Goal: Task Accomplishment & Management: Manage account settings

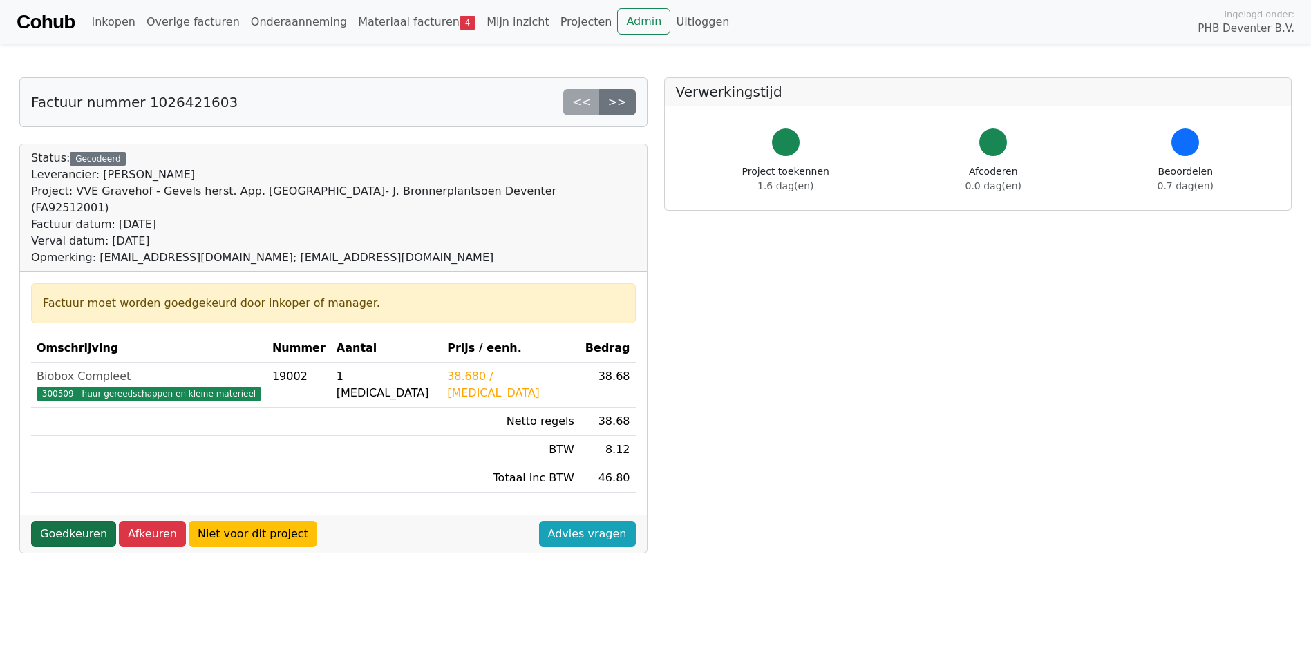
click at [66, 521] on link "Goedkeuren" at bounding box center [73, 534] width 85 height 26
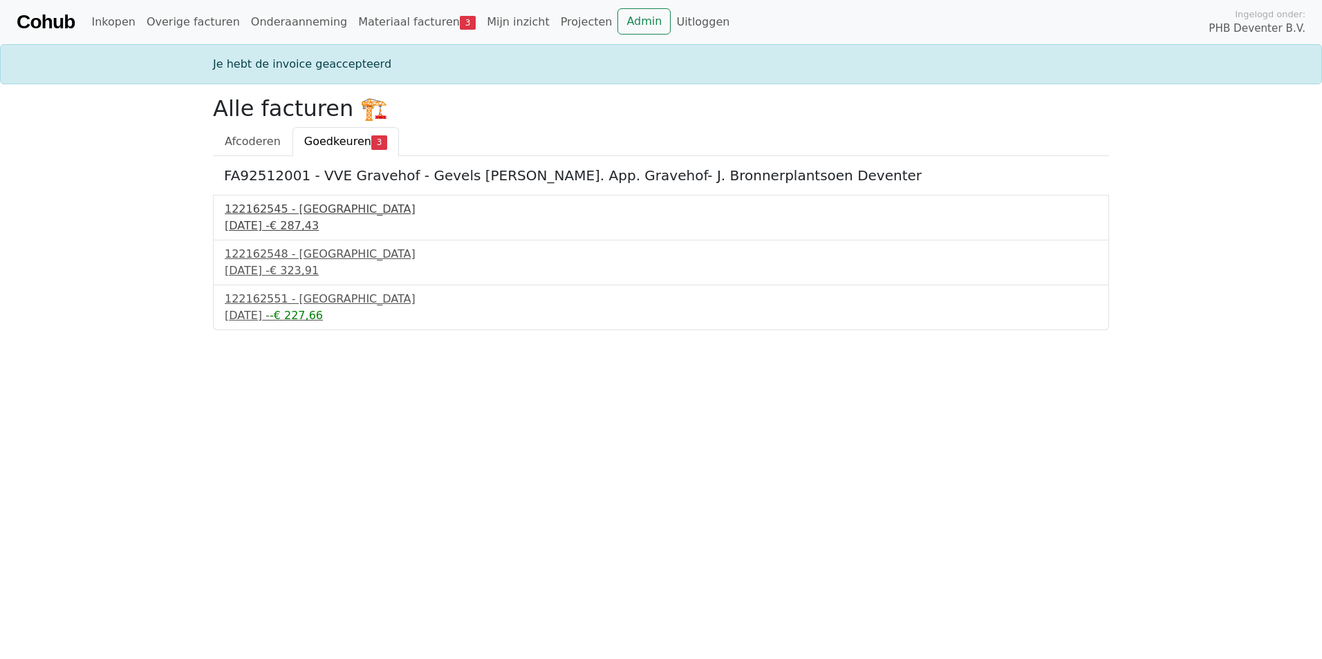
click at [278, 214] on div "122162545 - [GEOGRAPHIC_DATA]" at bounding box center [661, 209] width 872 height 17
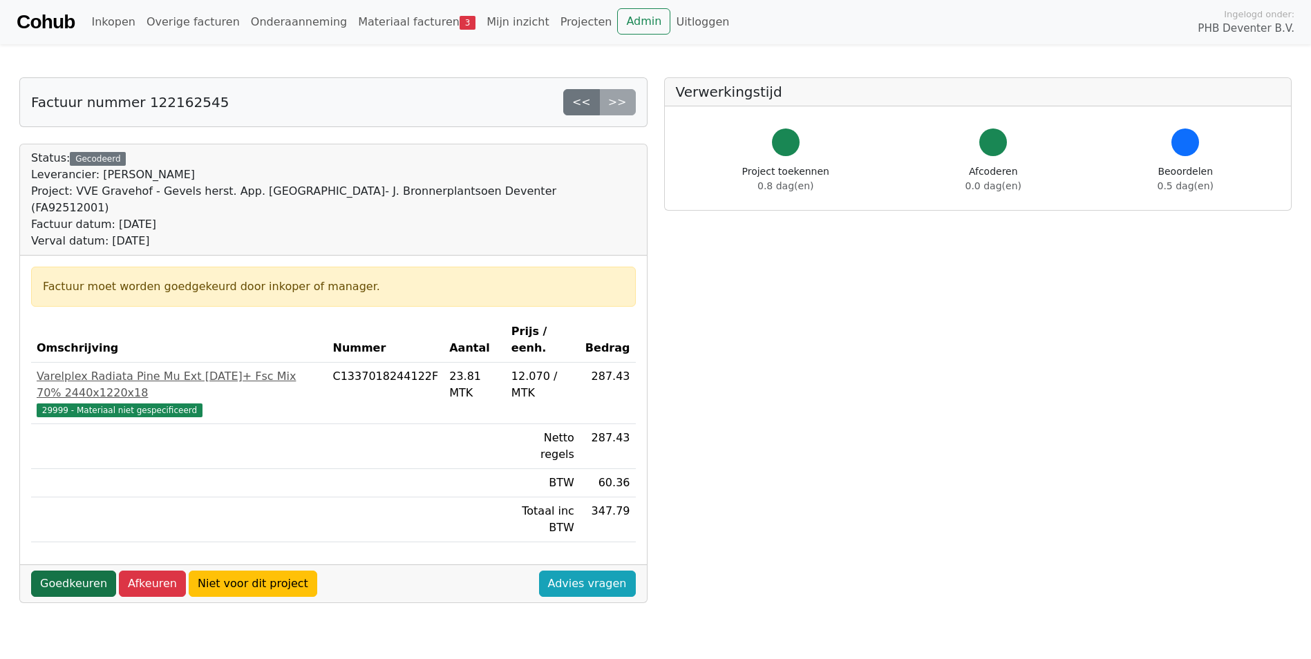
click at [74, 571] on link "Goedkeuren" at bounding box center [73, 584] width 85 height 26
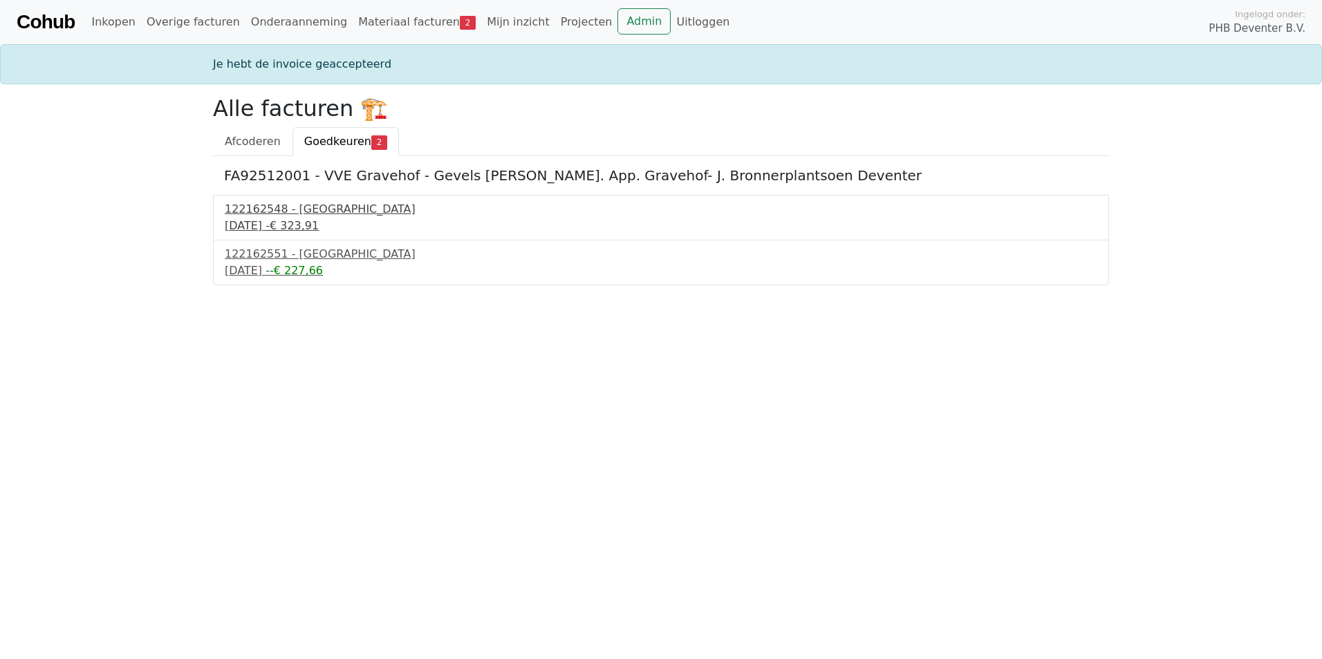
click at [275, 221] on div "17 september 2025 - € 323,91" at bounding box center [661, 226] width 872 height 17
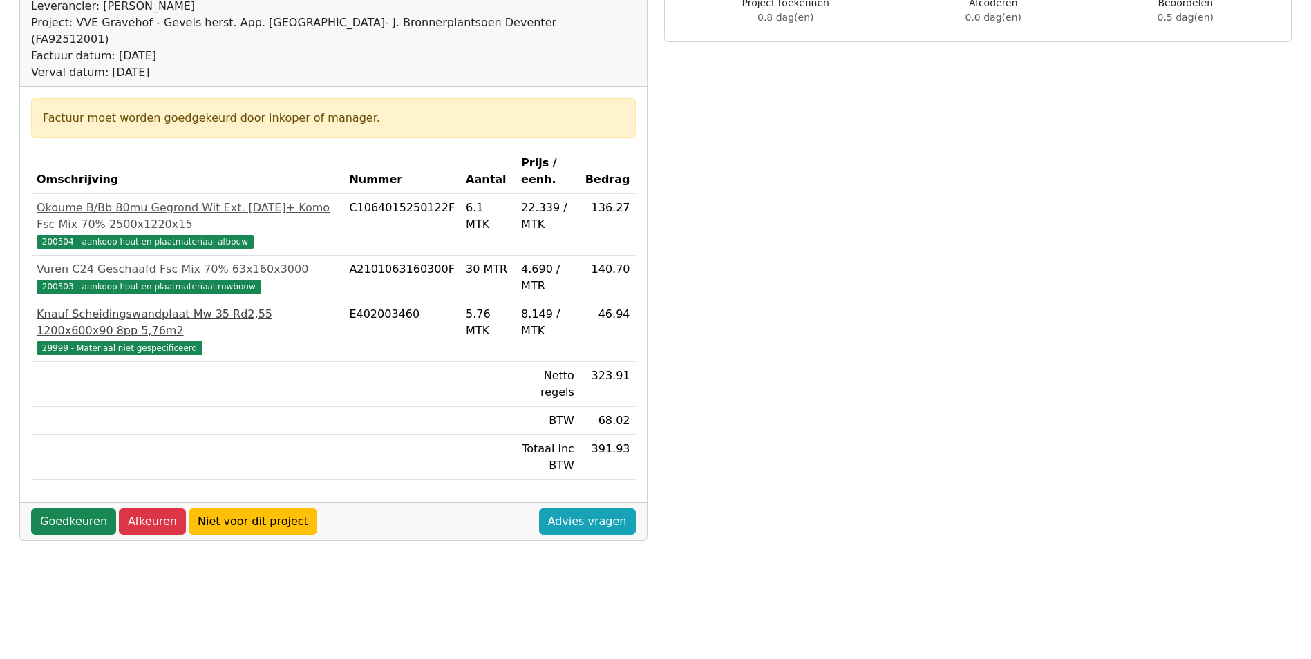
scroll to position [207, 0]
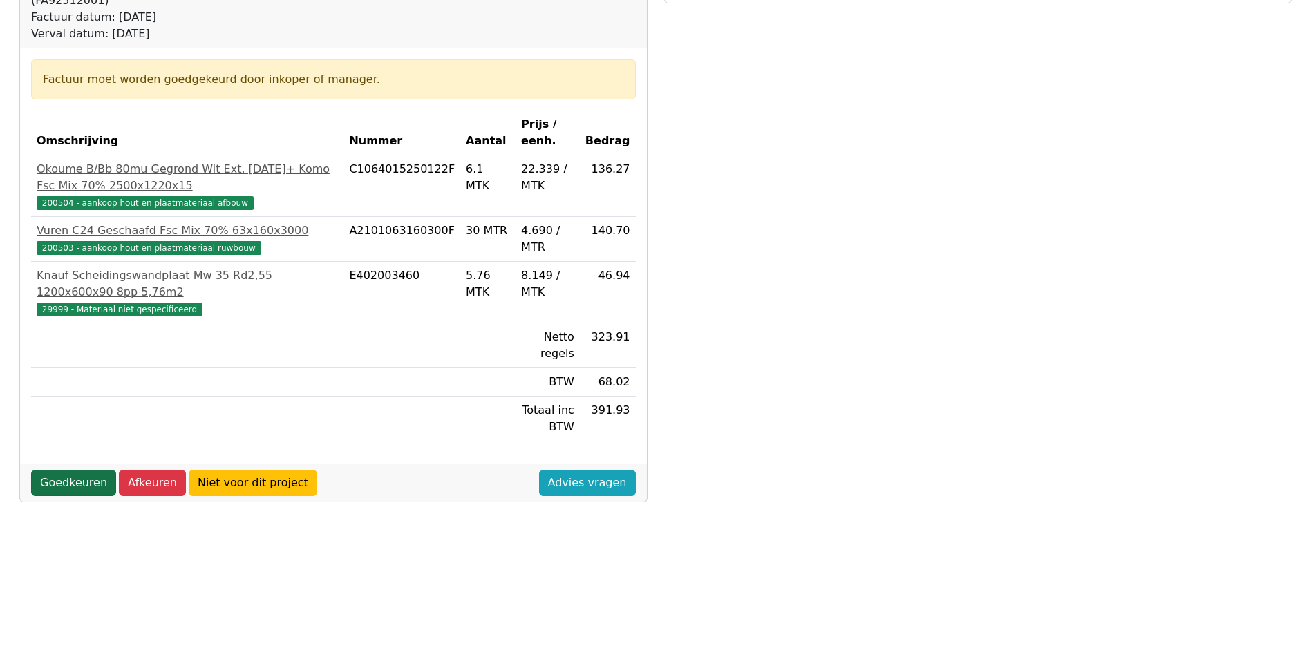
click at [85, 470] on link "Goedkeuren" at bounding box center [73, 483] width 85 height 26
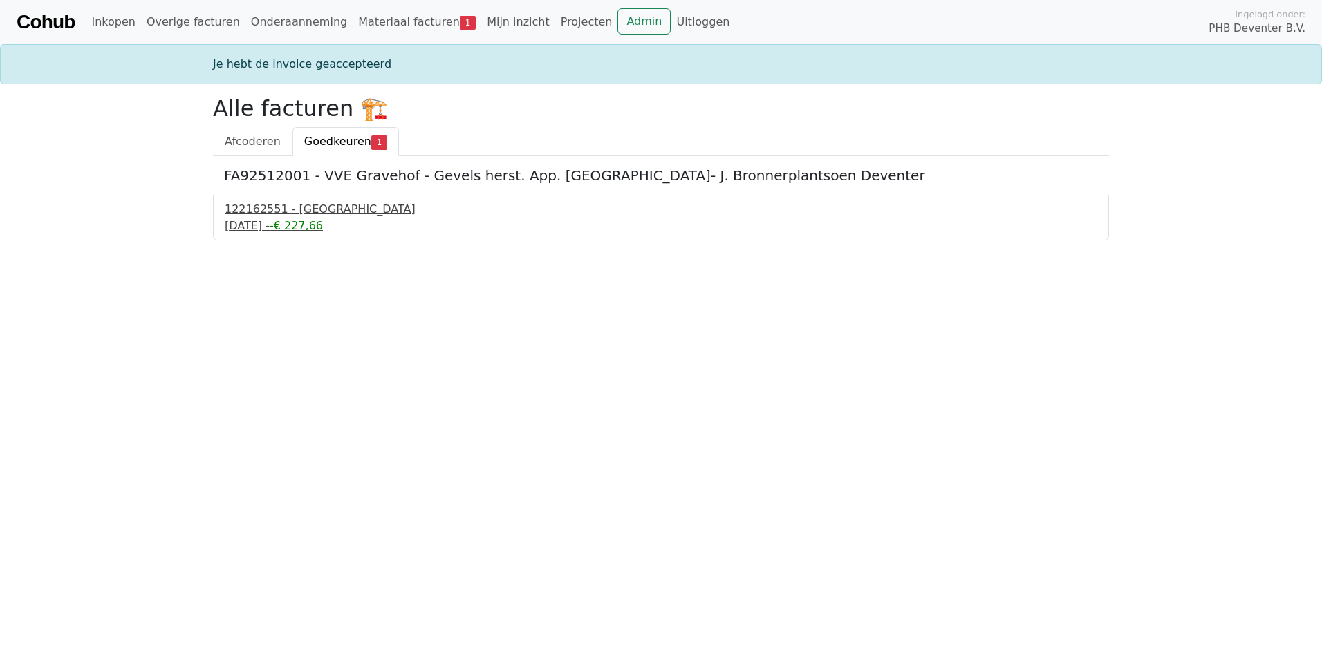
click at [303, 211] on div "122162551 - PontMeyer" at bounding box center [661, 209] width 872 height 17
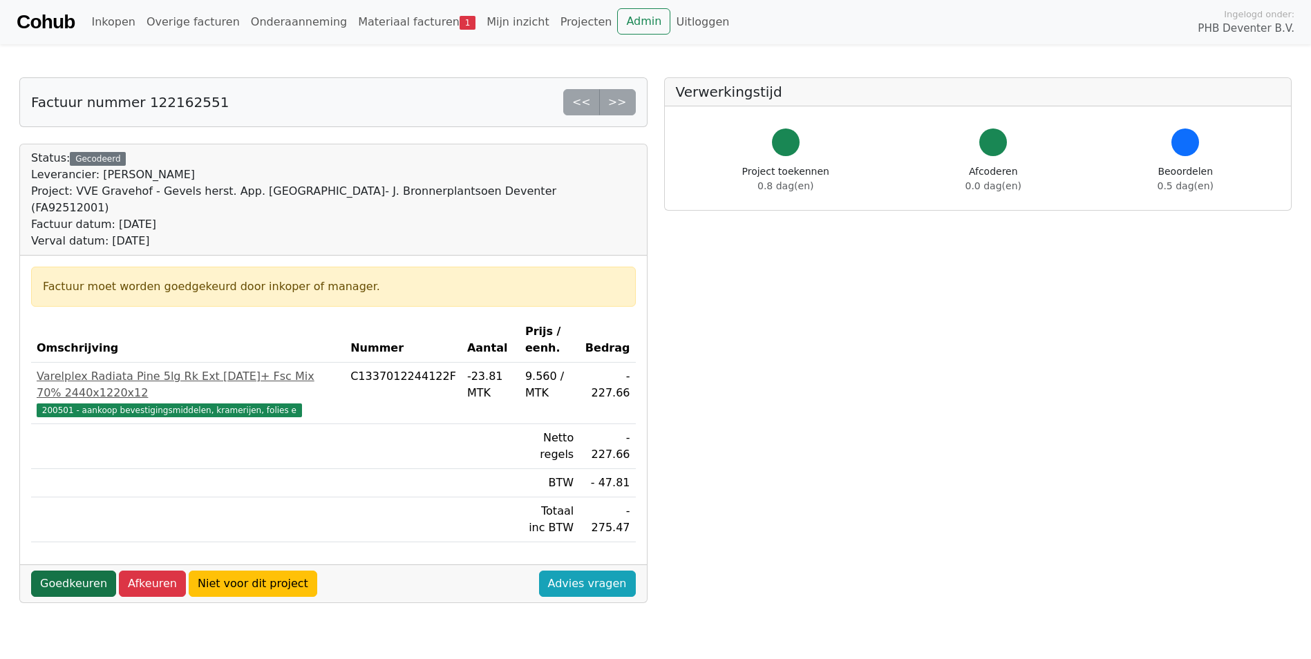
click at [64, 571] on link "Goedkeuren" at bounding box center [73, 584] width 85 height 26
